Goal: Task Accomplishment & Management: Manage account settings

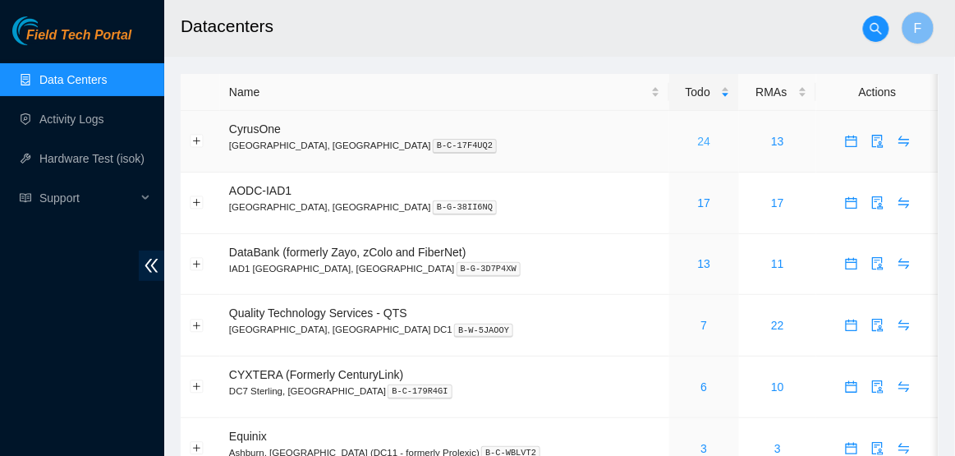
click at [698, 140] on link "24" at bounding box center [704, 141] width 13 height 13
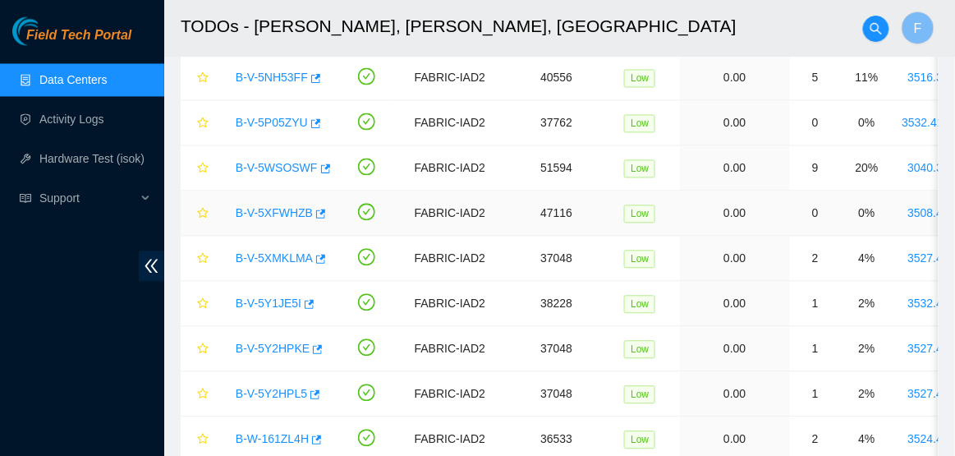
scroll to position [707, 0]
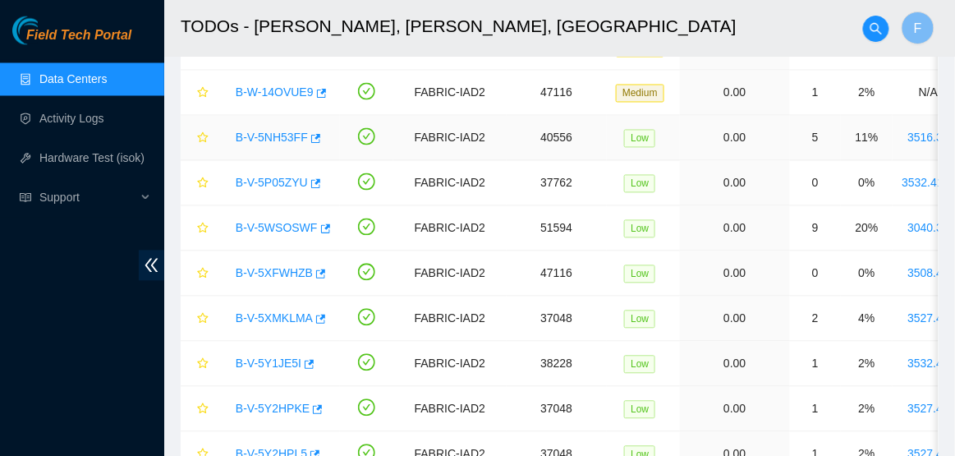
click at [282, 137] on link "B-V-5NH53FF" at bounding box center [272, 137] width 72 height 13
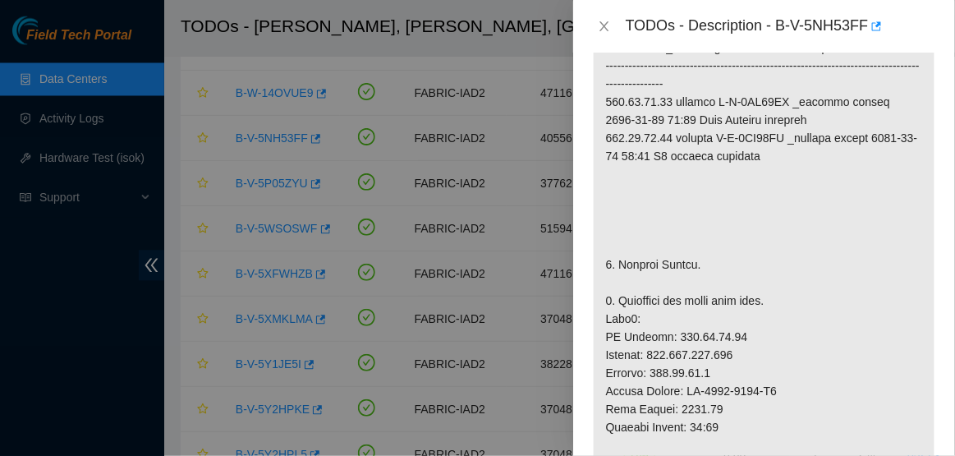
scroll to position [365, 0]
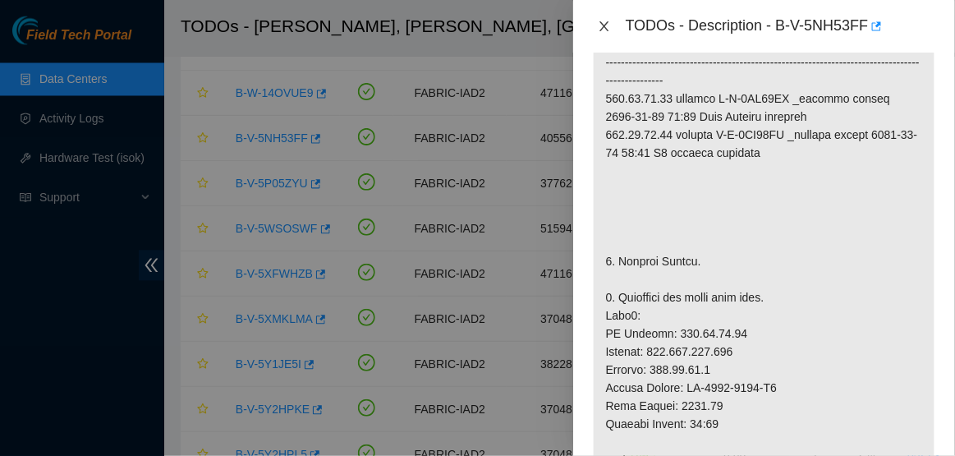
click at [603, 21] on icon "close" at bounding box center [604, 26] width 13 height 13
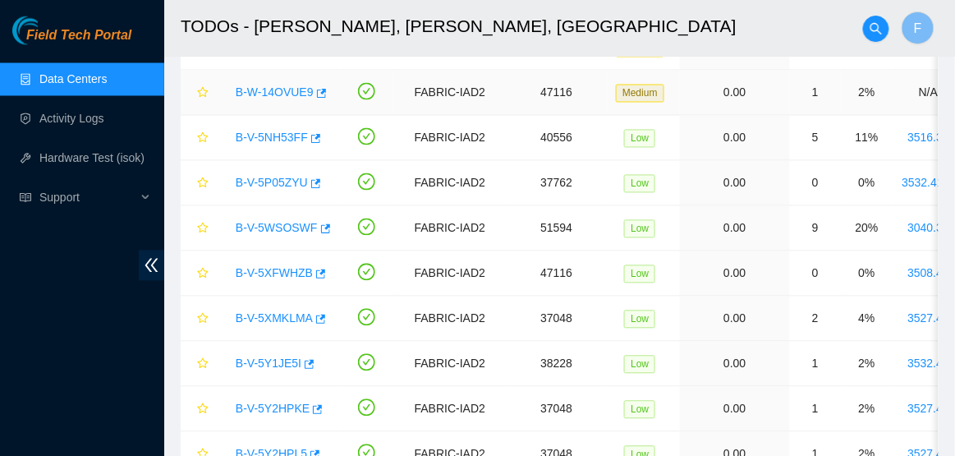
scroll to position [388, 0]
click at [261, 181] on link "B-V-5P05ZYU" at bounding box center [272, 183] width 72 height 13
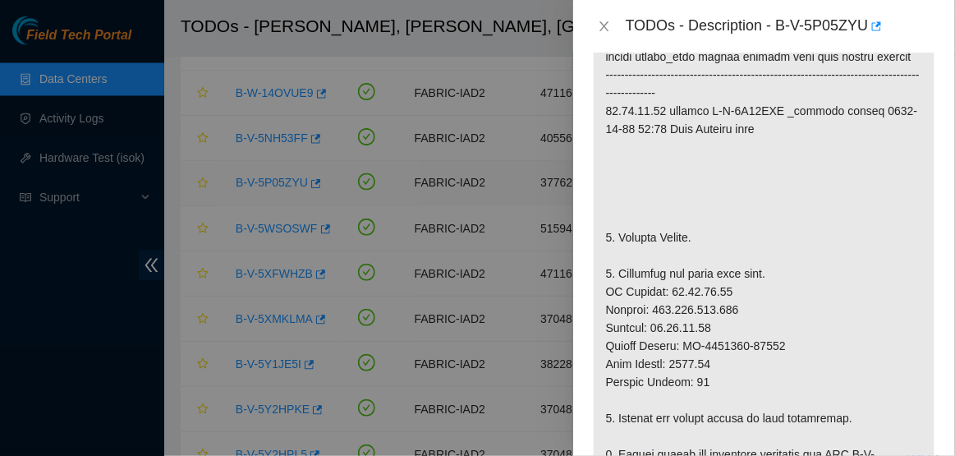
scroll to position [401, 0]
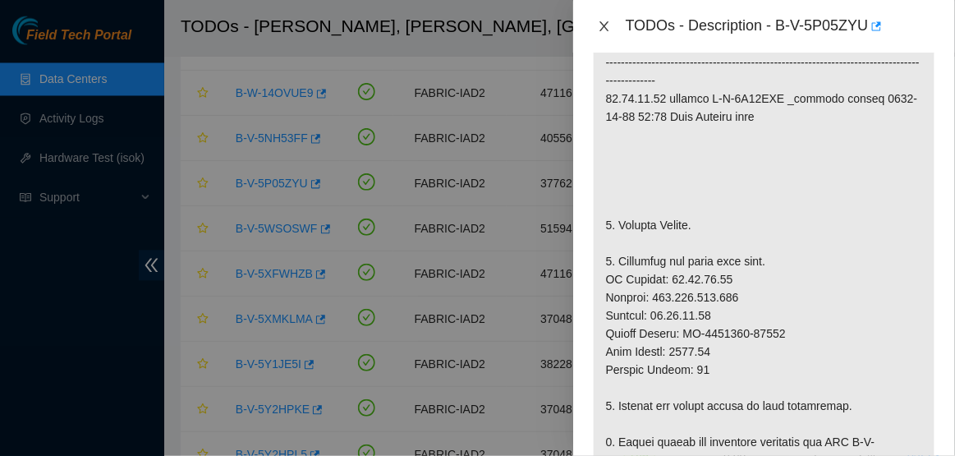
click at [603, 23] on icon "close" at bounding box center [604, 26] width 13 height 13
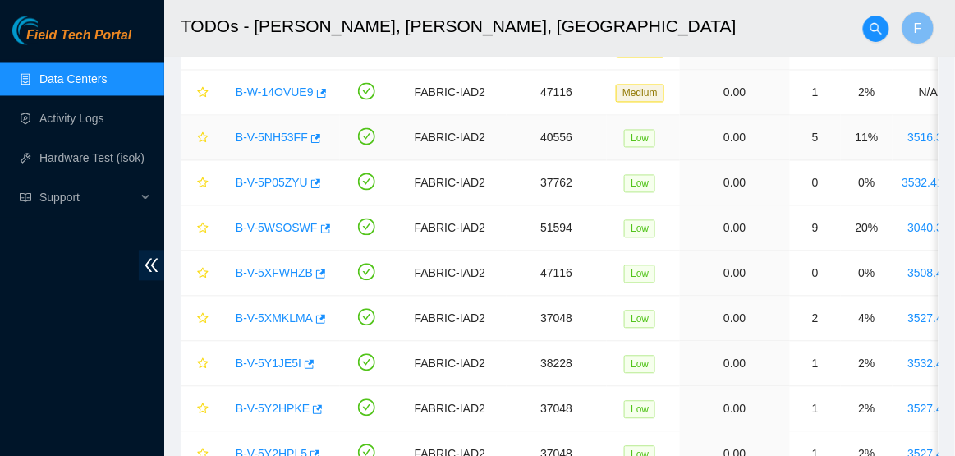
scroll to position [388, 0]
click at [269, 223] on link "B-V-5WSOSWF" at bounding box center [277, 228] width 82 height 13
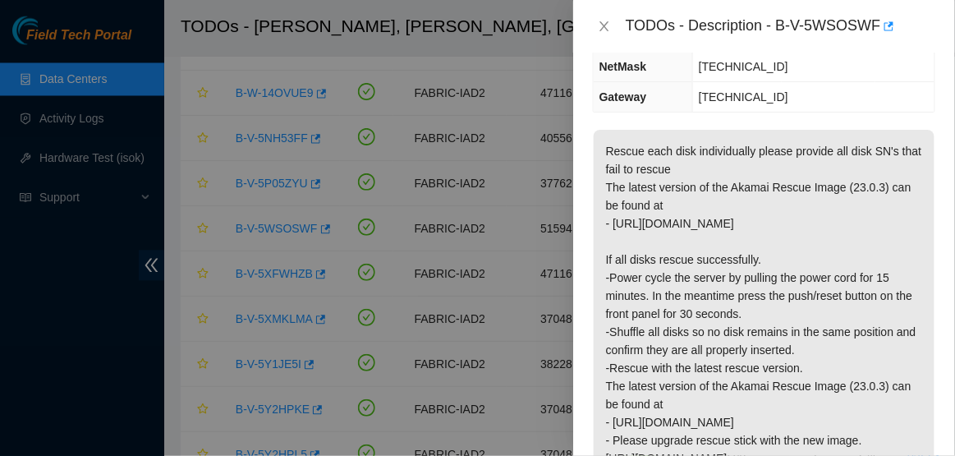
scroll to position [241, 0]
click at [606, 39] on div "TODOs - Description - B-V-5WSOSWF" at bounding box center [764, 26] width 342 height 26
click at [604, 29] on icon "close" at bounding box center [604, 26] width 13 height 13
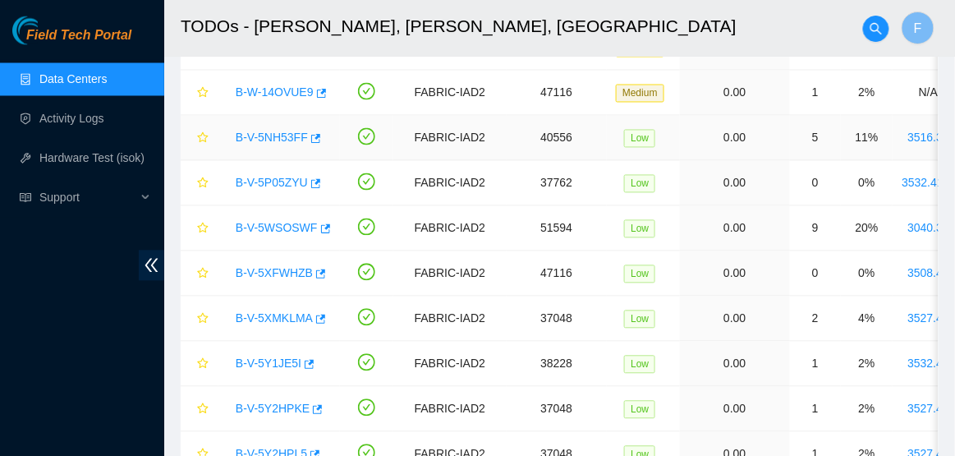
scroll to position [259, 0]
click at [289, 267] on link "B-V-5XFWHZB" at bounding box center [274, 273] width 77 height 13
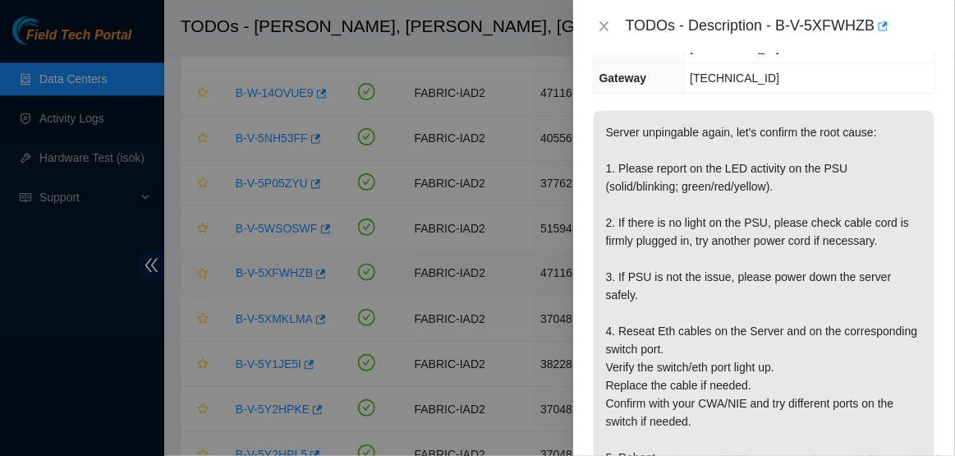
scroll to position [241, 0]
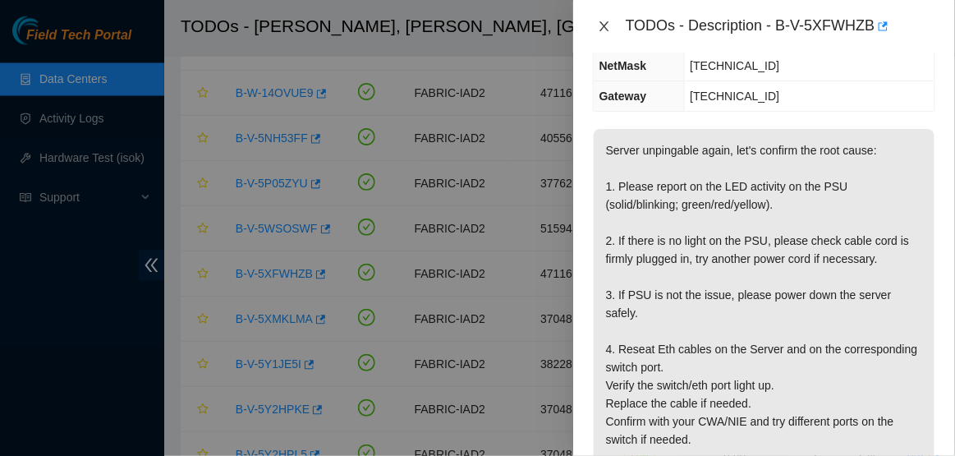
click at [609, 30] on icon "close" at bounding box center [604, 26] width 13 height 13
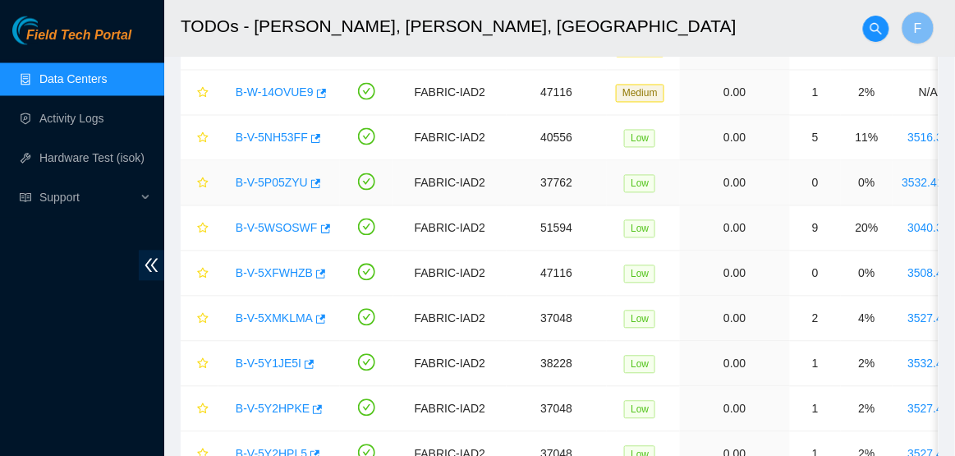
scroll to position [259, 0]
click at [255, 317] on link "B-V-5XMKLMA" at bounding box center [274, 318] width 77 height 13
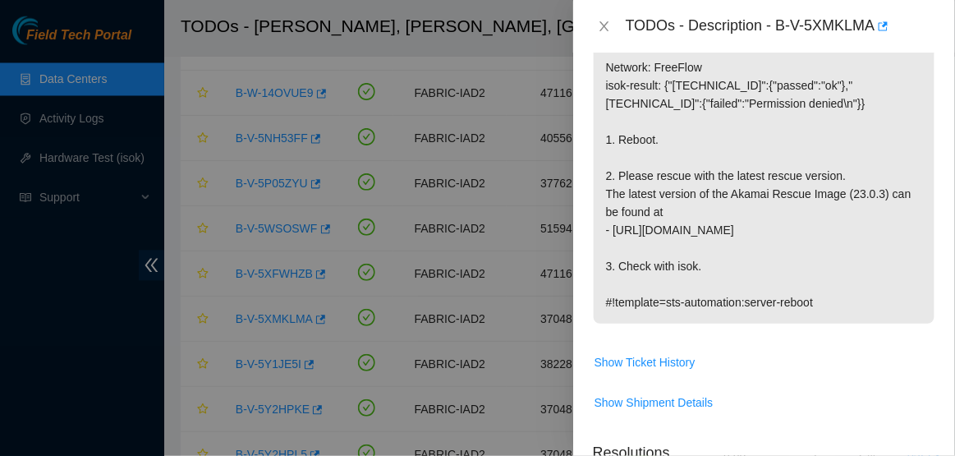
scroll to position [291, 0]
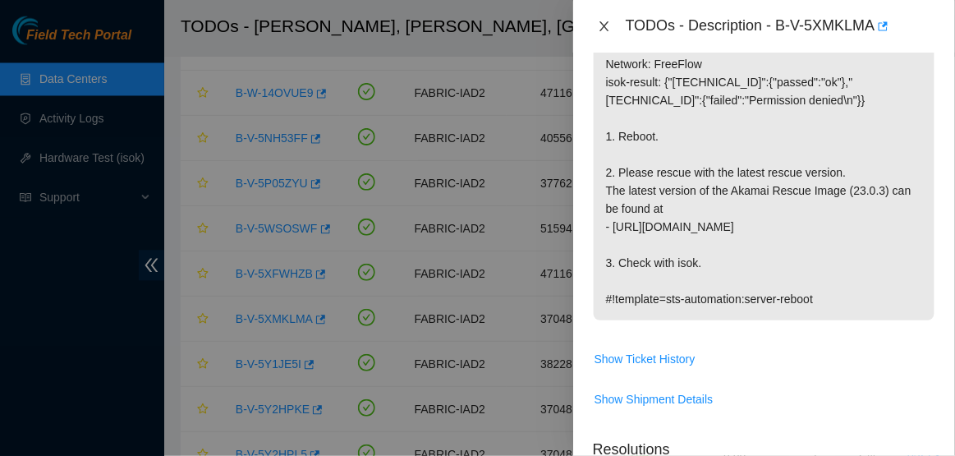
click at [606, 29] on icon "close" at bounding box center [603, 26] width 9 height 10
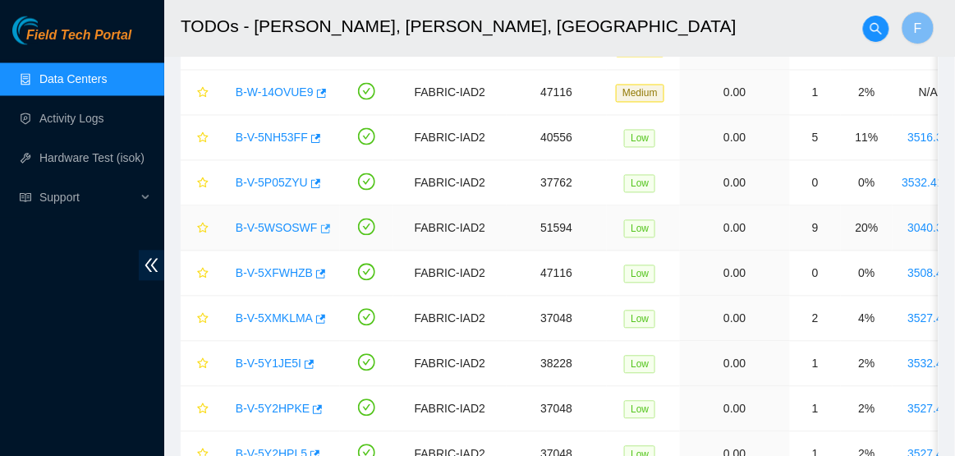
scroll to position [314, 0]
click at [201, 316] on icon "star" at bounding box center [202, 318] width 11 height 11
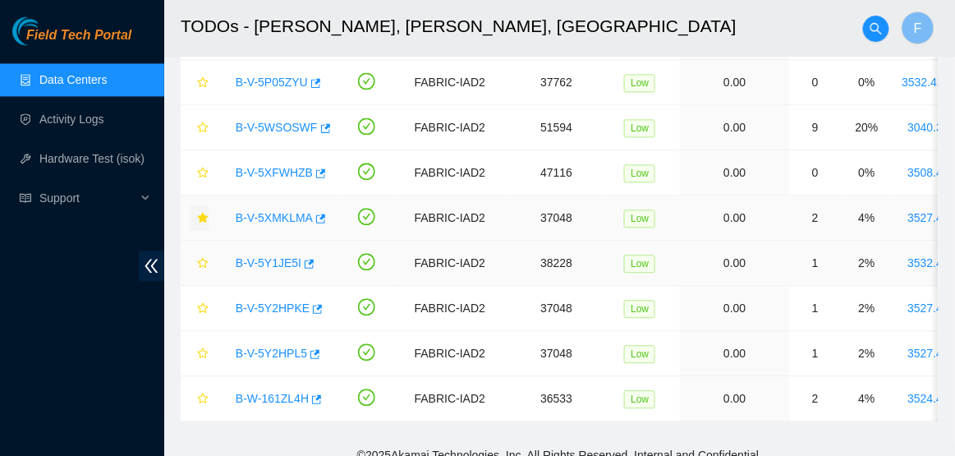
scroll to position [821, 0]
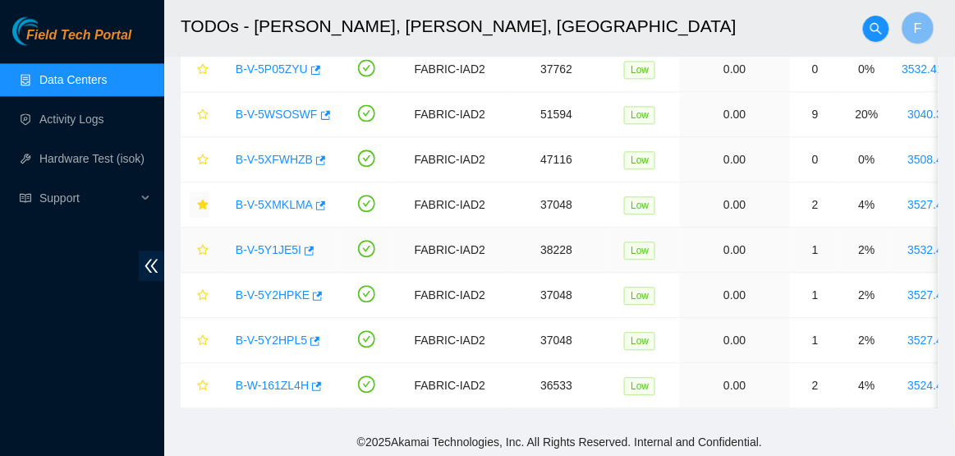
click at [273, 244] on link "B-V-5Y1JE5I" at bounding box center [269, 249] width 66 height 13
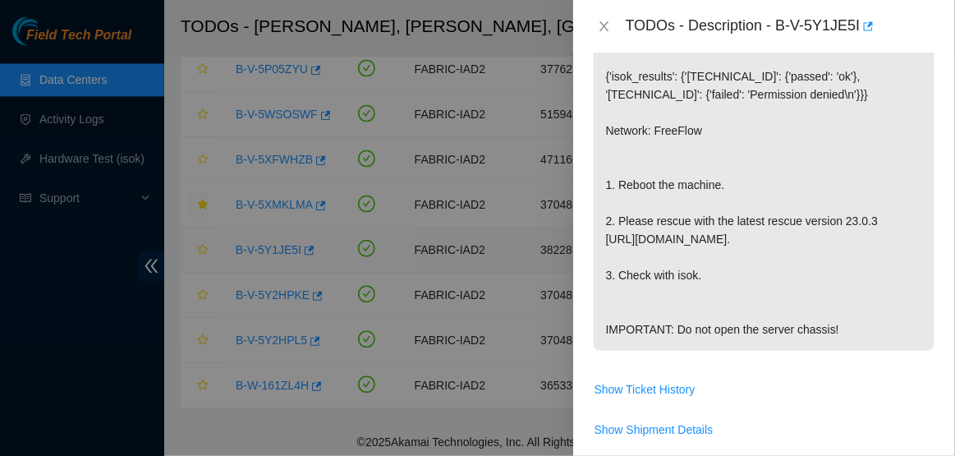
scroll to position [291, 0]
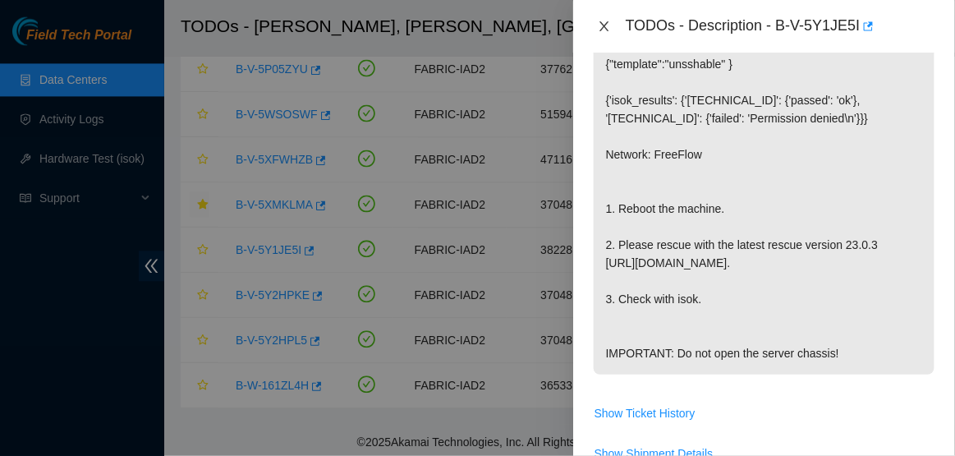
click at [603, 24] on icon "close" at bounding box center [603, 26] width 9 height 10
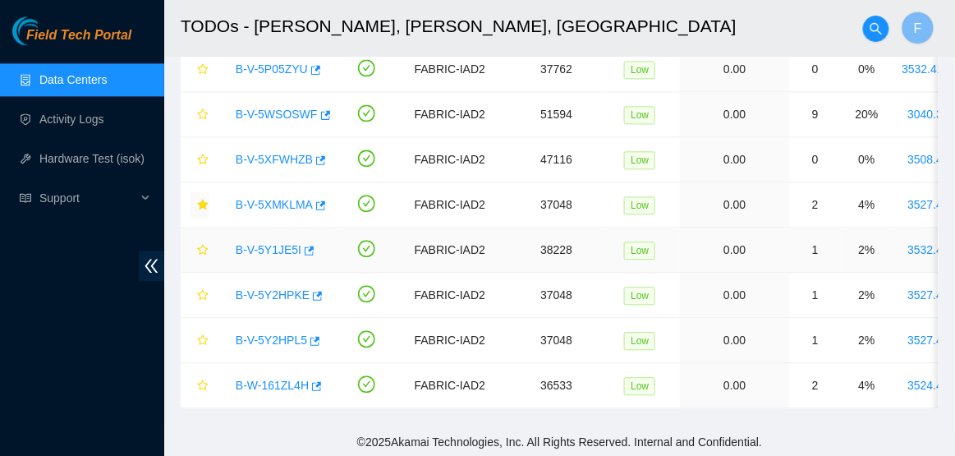
scroll to position [314, 0]
click at [200, 250] on icon "star" at bounding box center [202, 249] width 11 height 11
click at [269, 292] on link "B-V-5Y2HPKE" at bounding box center [273, 294] width 74 height 13
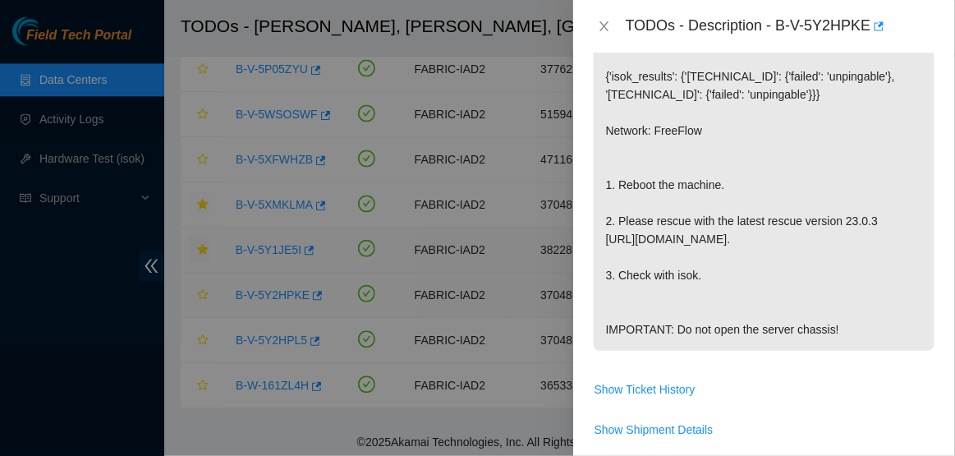
scroll to position [291, 0]
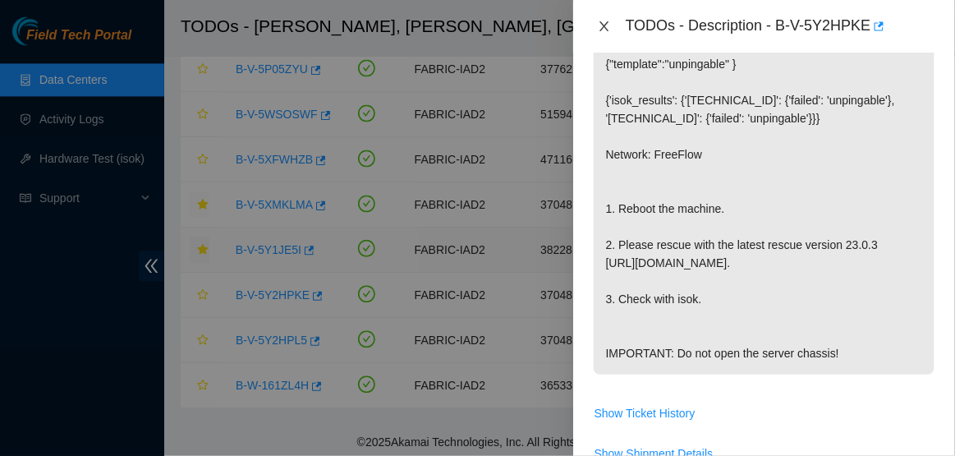
click at [606, 25] on icon "close" at bounding box center [604, 26] width 13 height 13
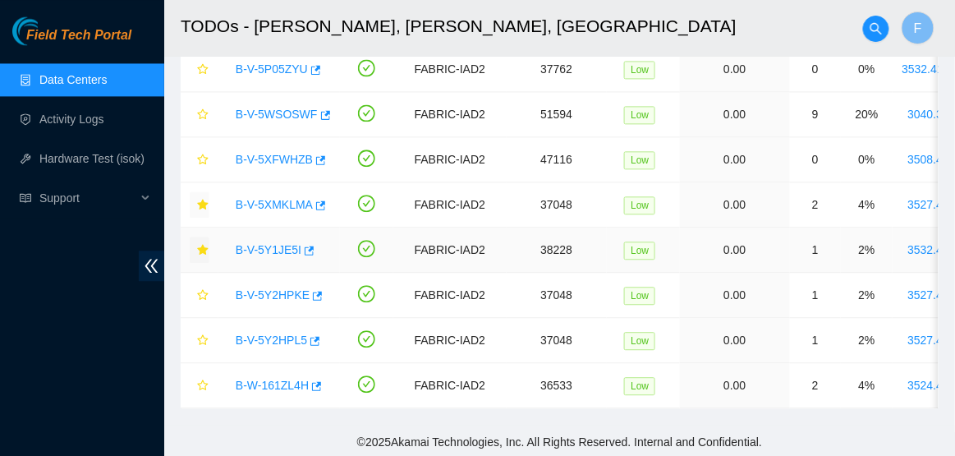
scroll to position [314, 0]
click at [202, 293] on icon "star" at bounding box center [202, 294] width 11 height 11
click at [282, 337] on link "B-V-5Y2HPL5" at bounding box center [271, 339] width 71 height 13
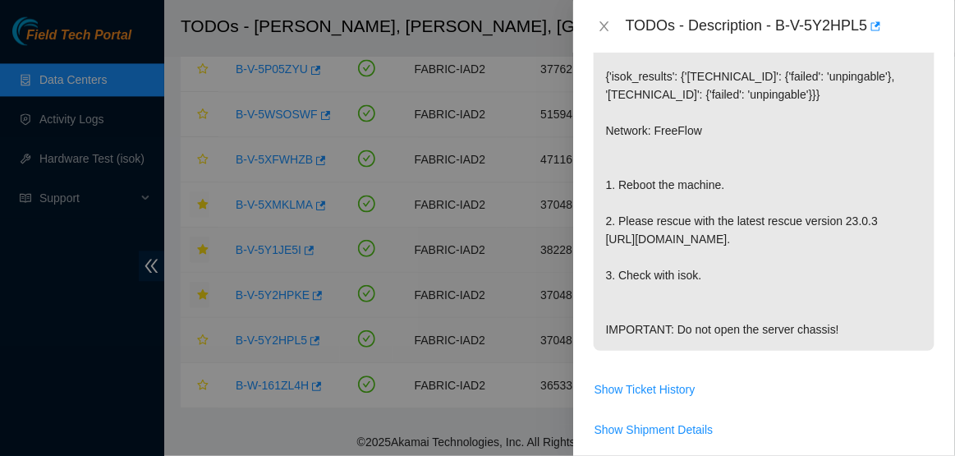
scroll to position [291, 0]
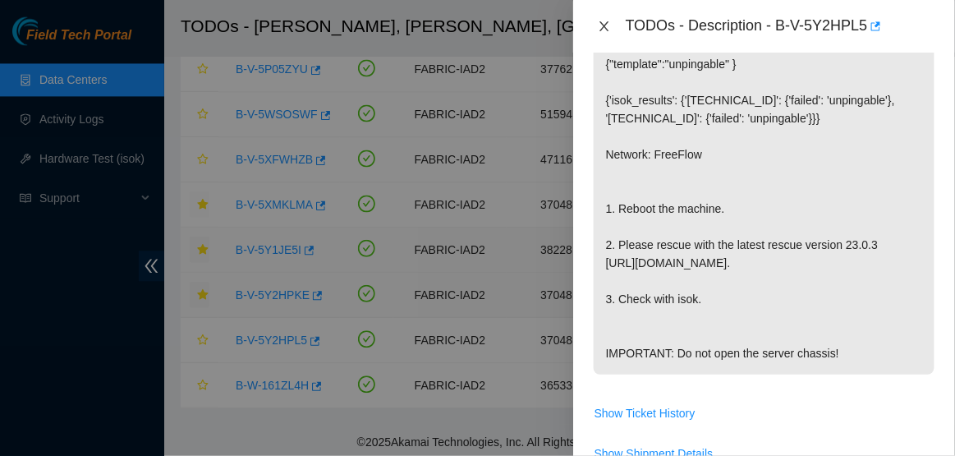
click at [607, 30] on icon "close" at bounding box center [603, 26] width 9 height 10
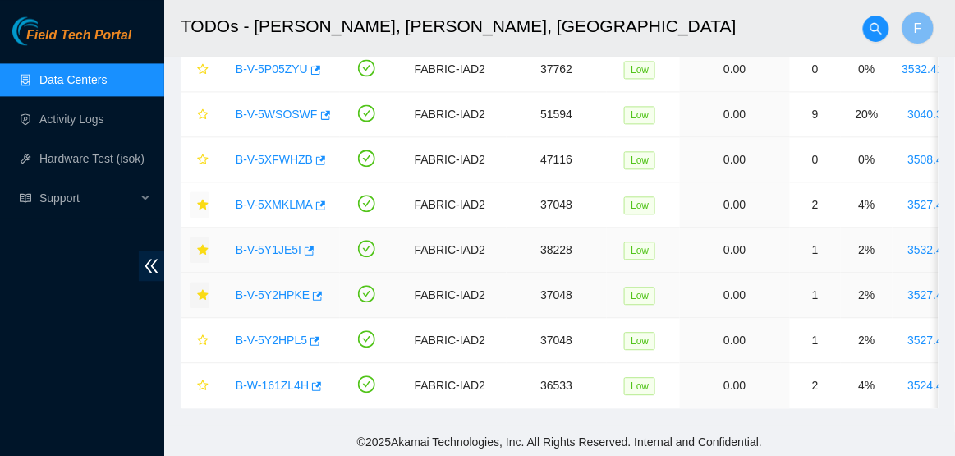
scroll to position [314, 0]
click at [204, 339] on icon "star" at bounding box center [202, 339] width 11 height 11
click at [276, 384] on link "B-W-161ZL4H" at bounding box center [272, 385] width 73 height 13
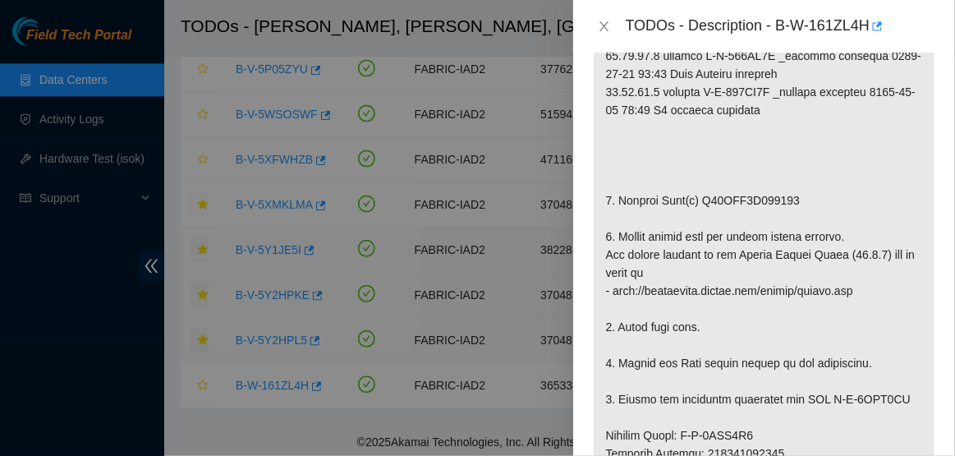
scroll to position [0, 0]
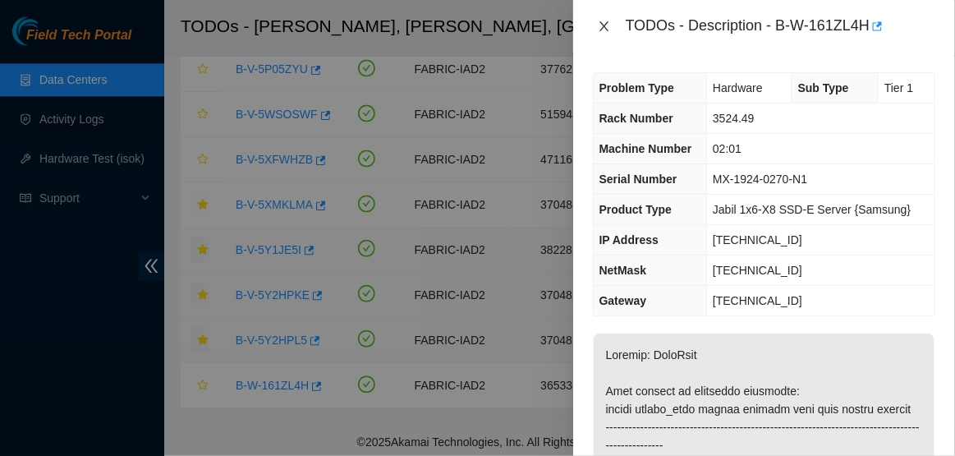
click at [603, 31] on icon "close" at bounding box center [604, 26] width 13 height 13
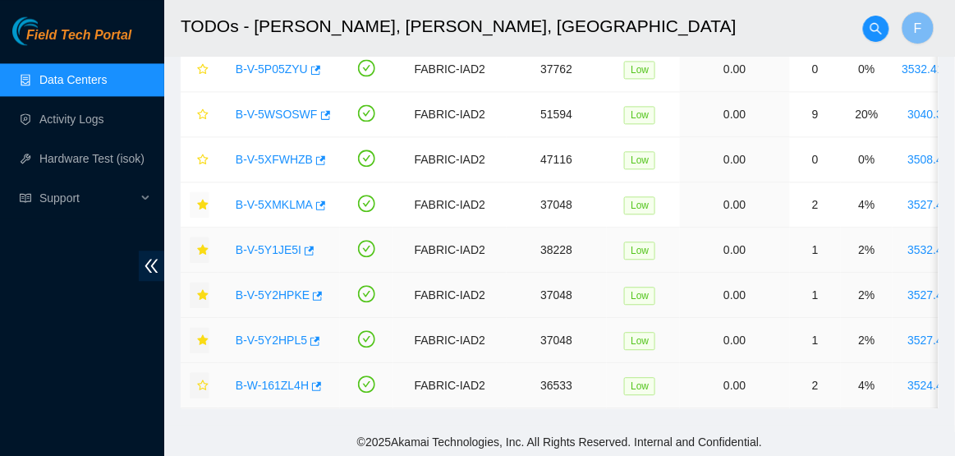
click at [204, 384] on icon "star" at bounding box center [202, 384] width 11 height 11
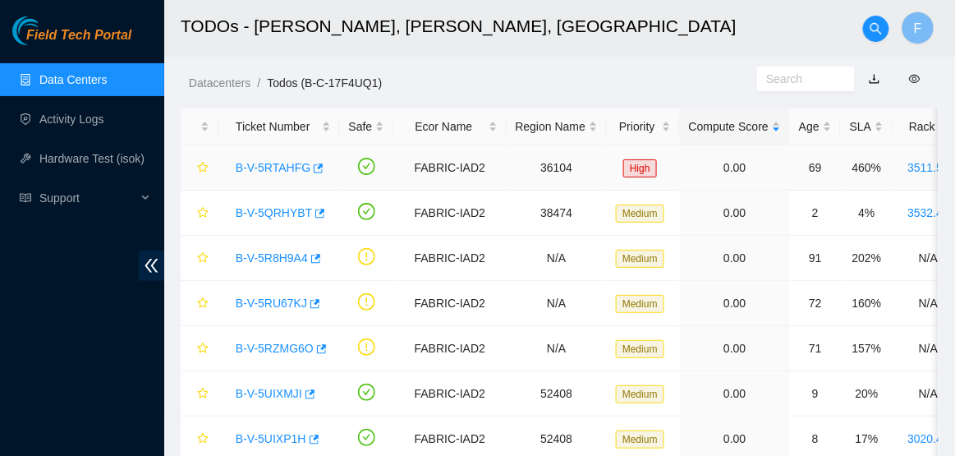
click at [281, 166] on link "B-V-5RTAHFG" at bounding box center [273, 167] width 75 height 13
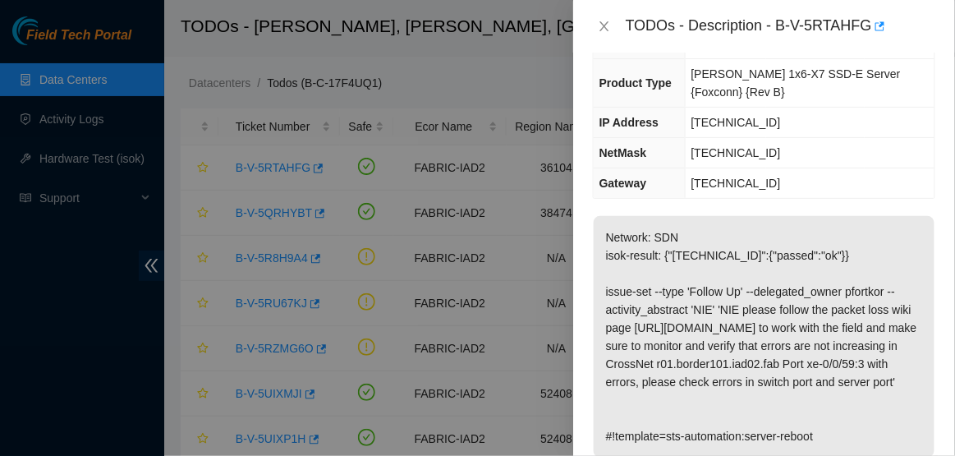
scroll to position [298, 0]
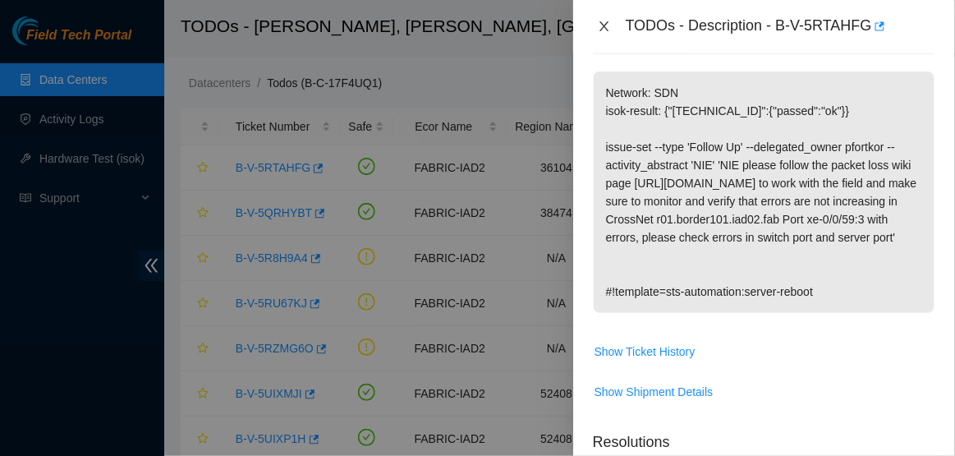
click at [611, 28] on button "Close" at bounding box center [604, 27] width 23 height 16
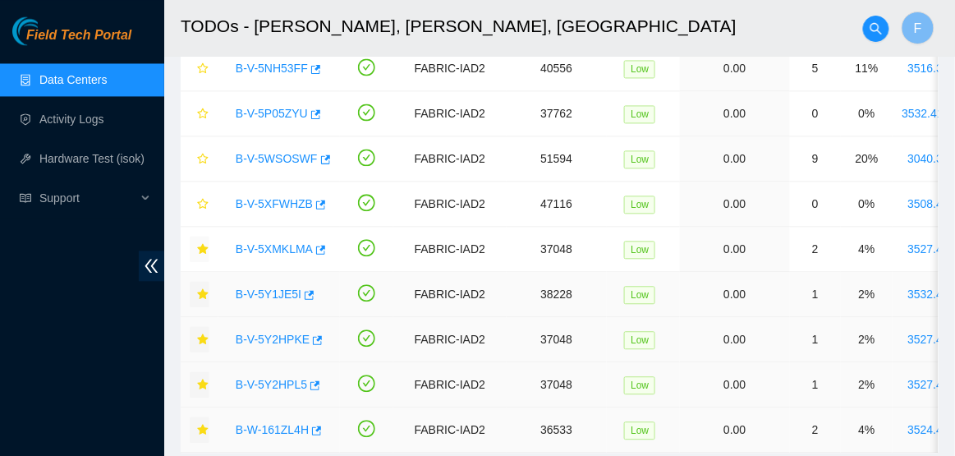
scroll to position [821, 0]
